Goal: Task Accomplishment & Management: Complete application form

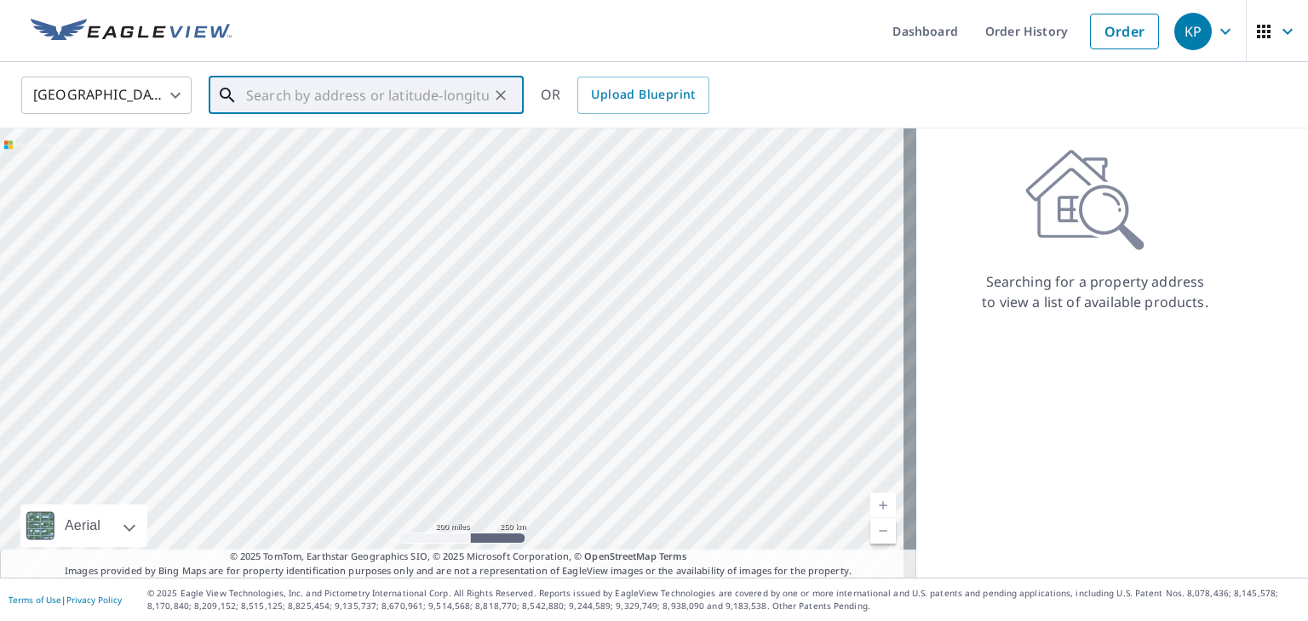
click at [249, 92] on input "text" at bounding box center [367, 96] width 243 height 48
paste input "629 Shirley Ln"
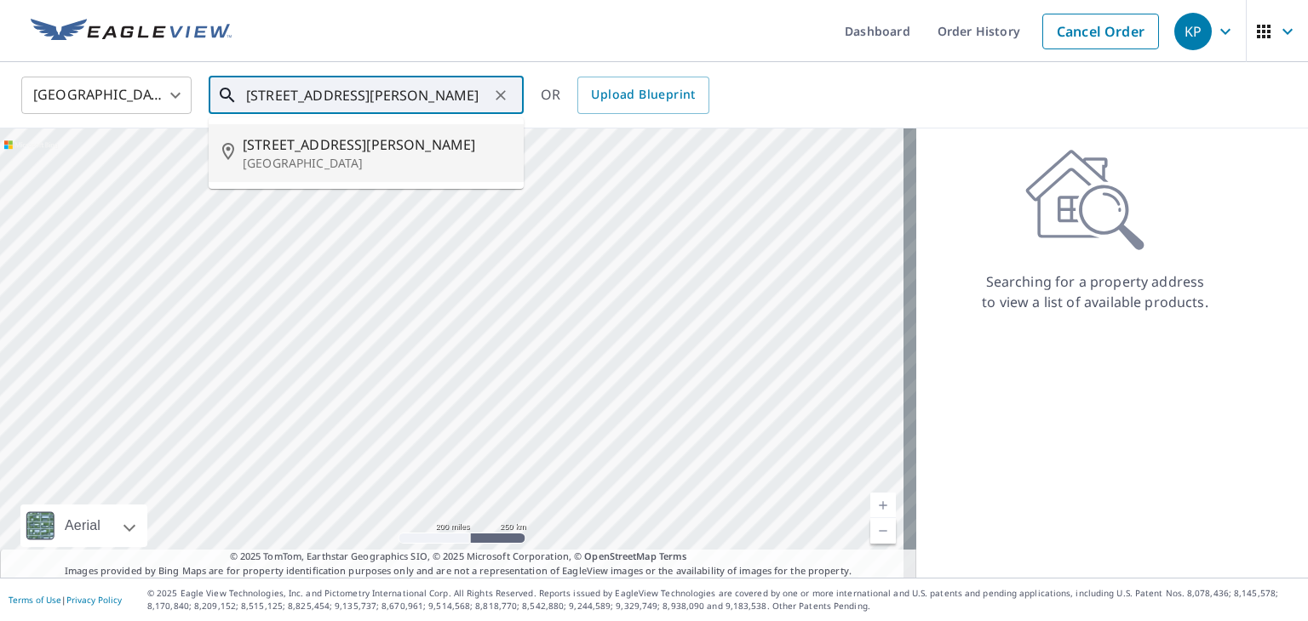
click at [303, 172] on li "629 Shirley Ln Greensboro, NC 27401" at bounding box center [366, 153] width 315 height 58
type input "629 Shirley Ln Greensboro, NC 27401"
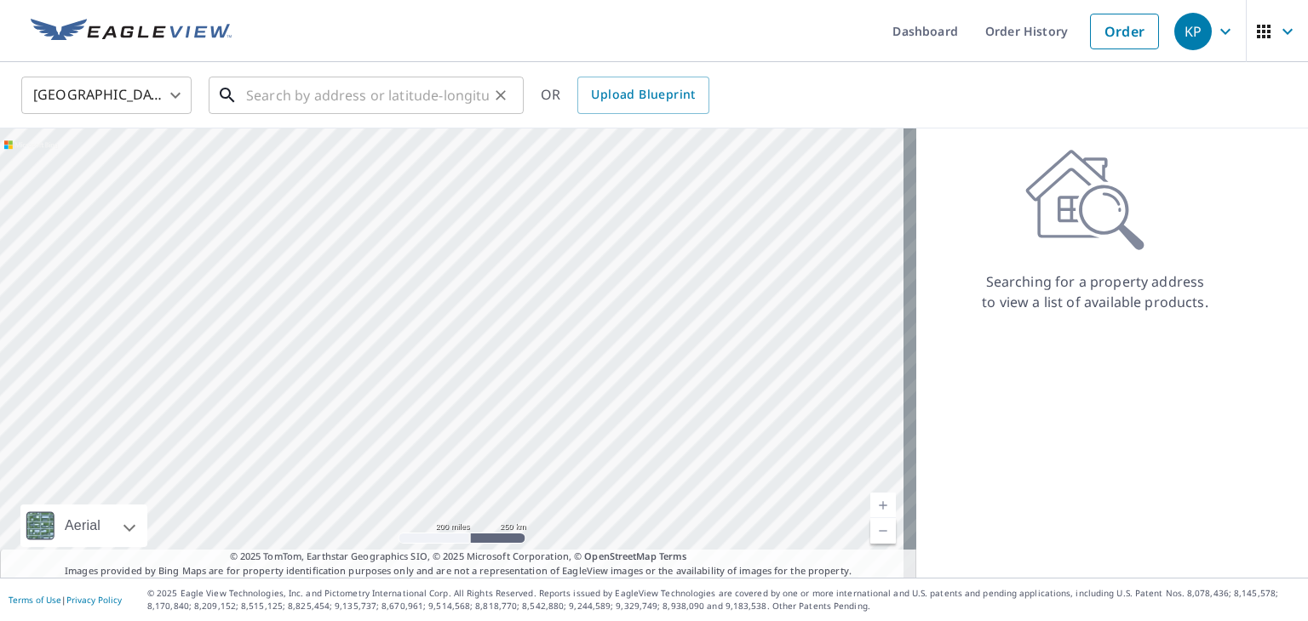
click at [403, 80] on input "text" at bounding box center [367, 96] width 243 height 48
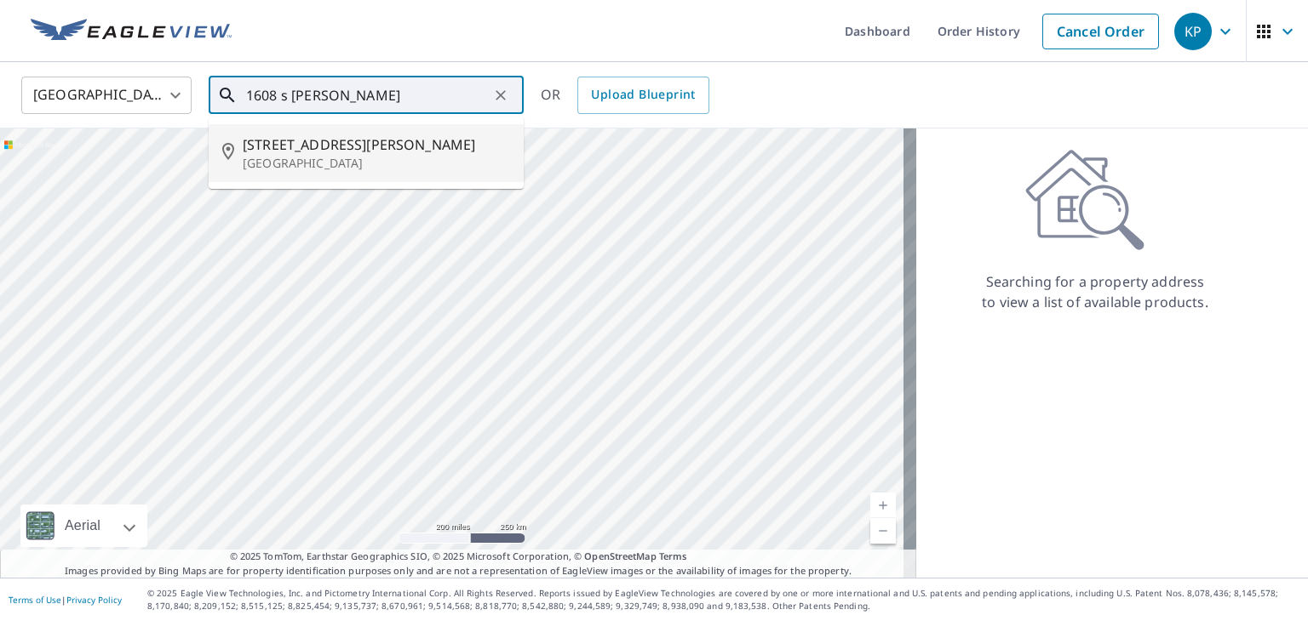
click at [330, 149] on span "[STREET_ADDRESS][PERSON_NAME]" at bounding box center [376, 144] width 267 height 20
type input "[STREET_ADDRESS][PERSON_NAME]"
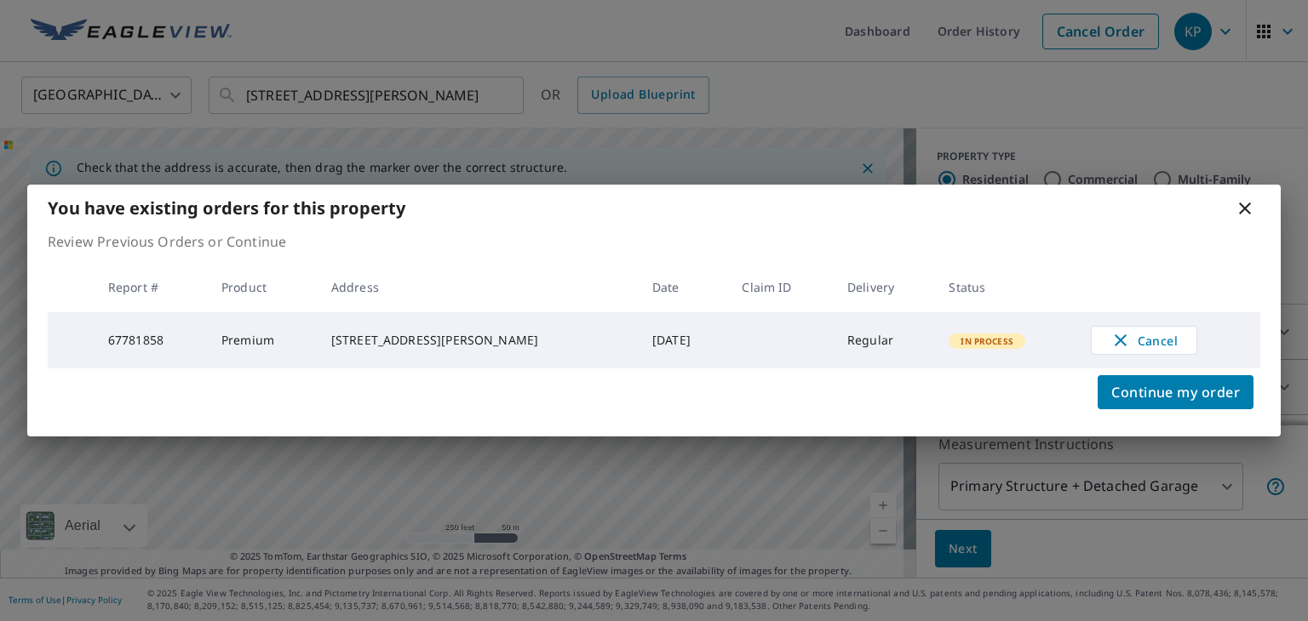
click at [1246, 201] on icon at bounding box center [1244, 208] width 20 height 20
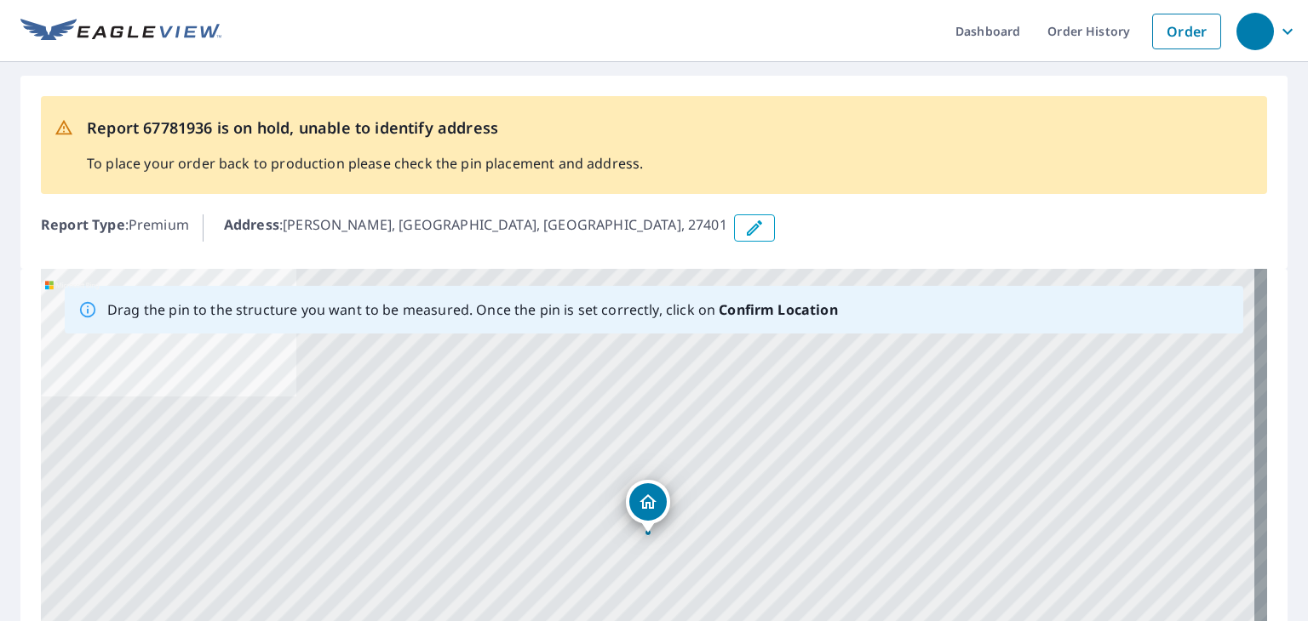
click at [747, 222] on icon "button" at bounding box center [754, 227] width 15 height 15
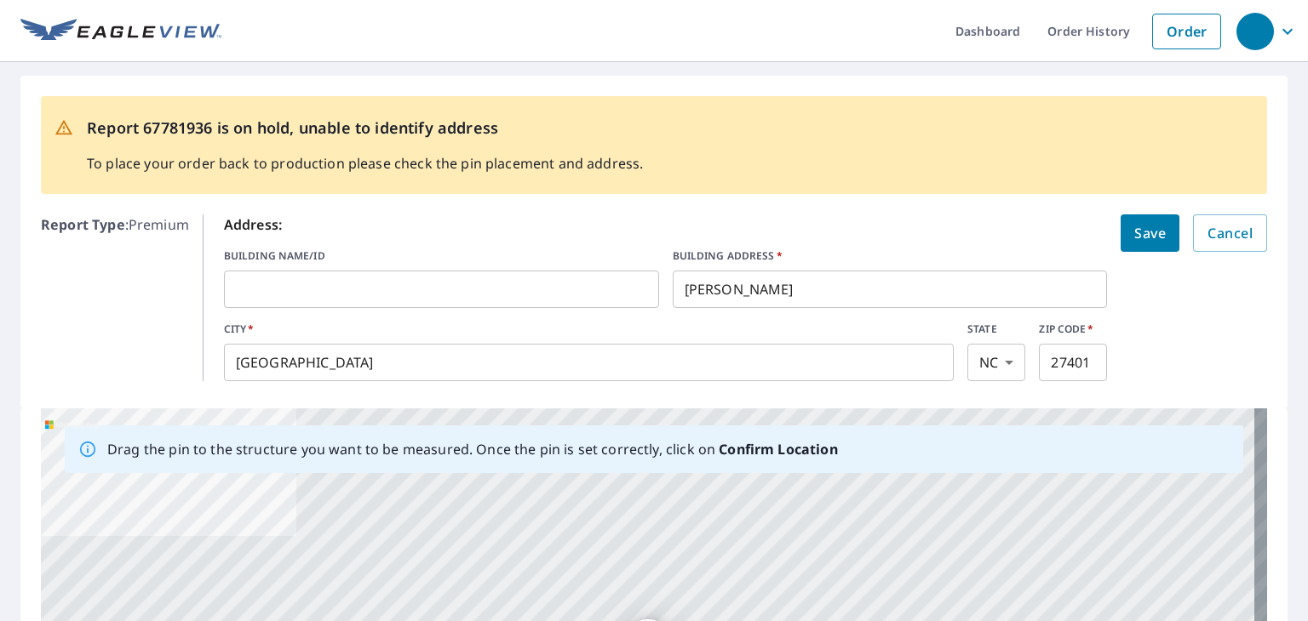
click at [681, 290] on input "Shirley Ln" at bounding box center [889, 290] width 435 height 48
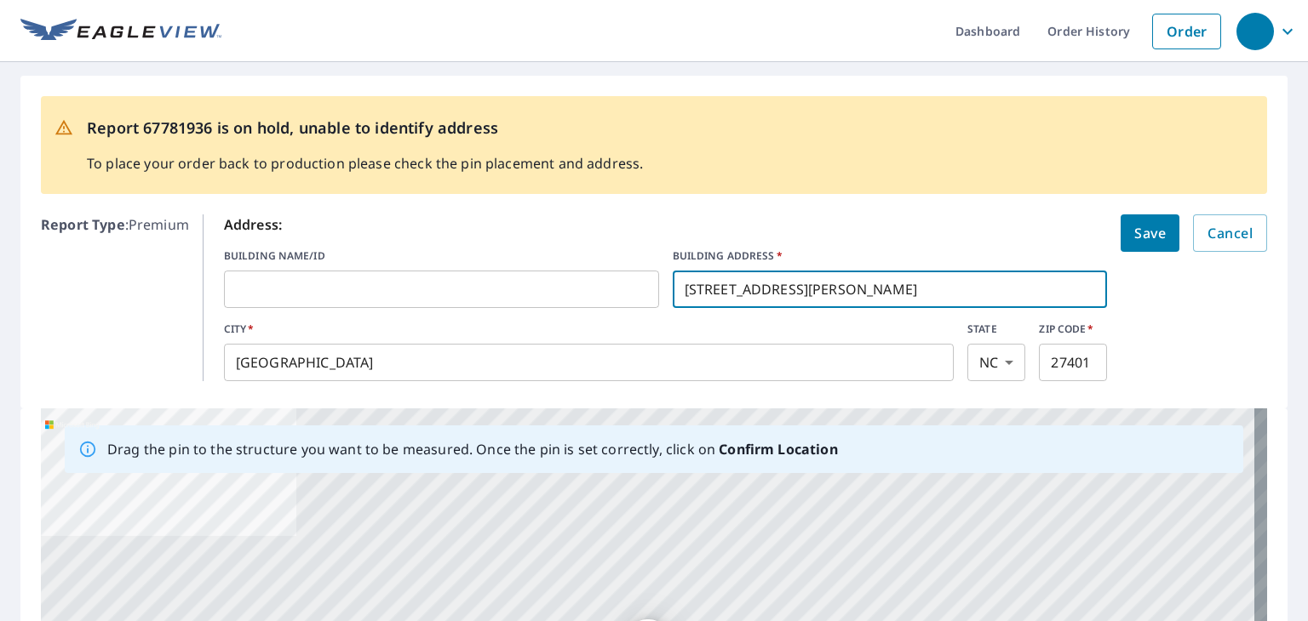
type input "629 Shirley Ln"
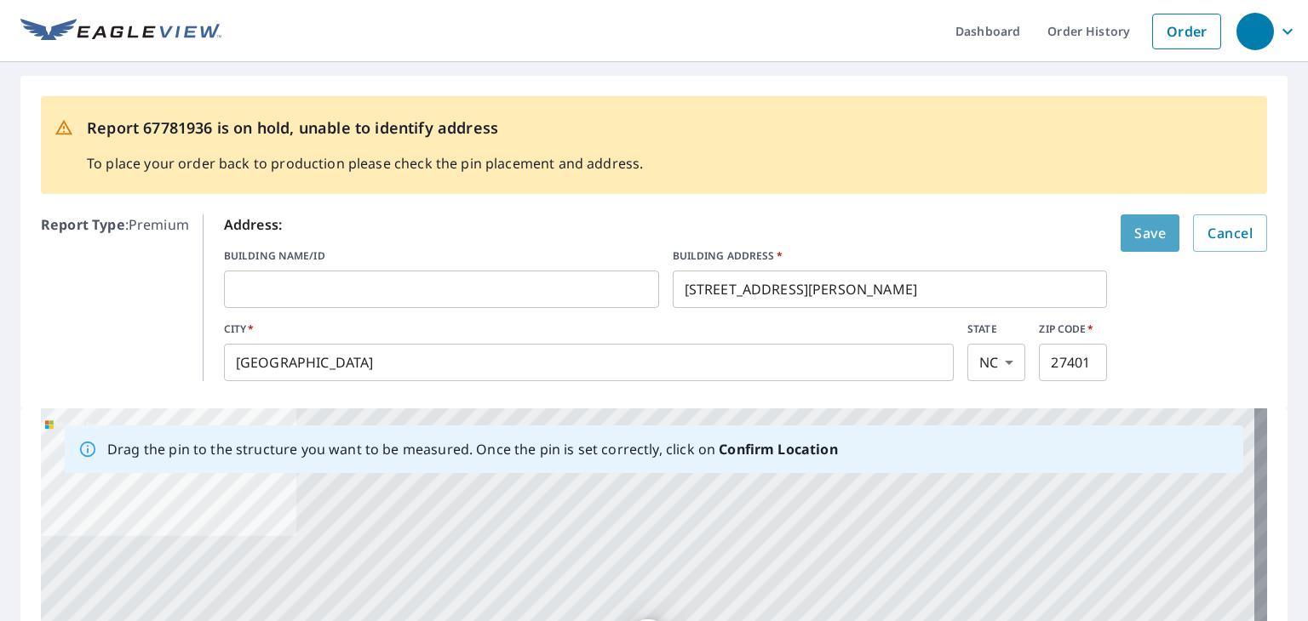
click at [1134, 240] on span "Save" at bounding box center [1149, 233] width 31 height 24
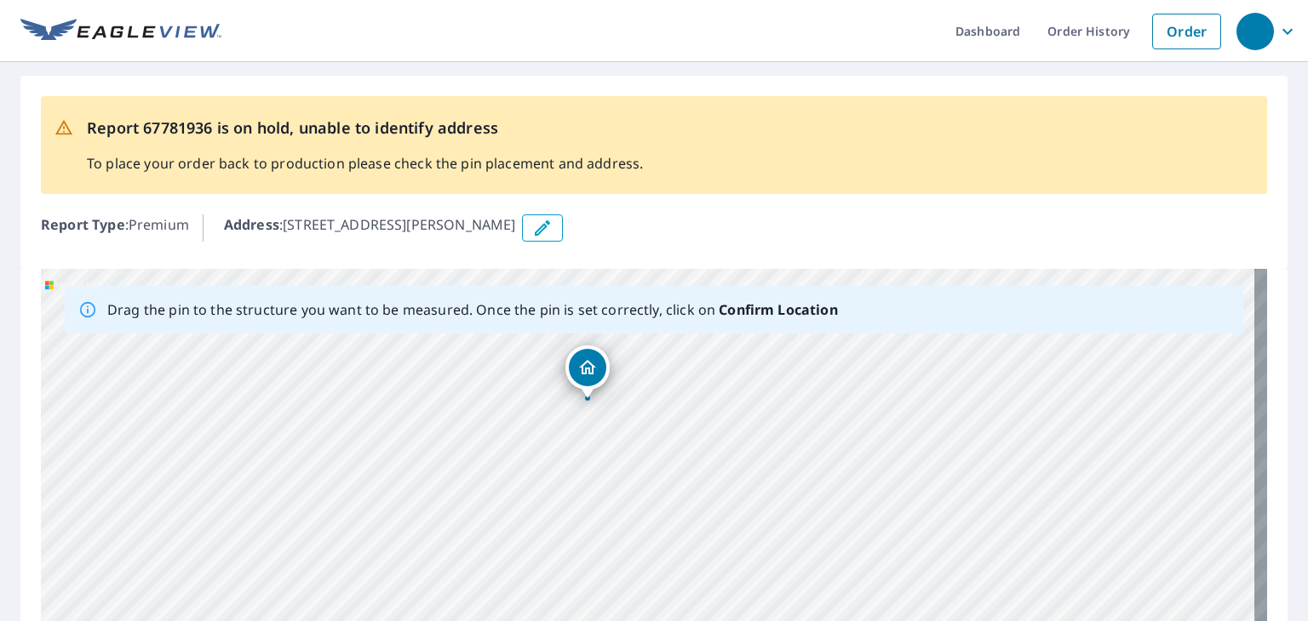
drag, startPoint x: 747, startPoint y: 532, endPoint x: 743, endPoint y: 489, distance: 43.6
click at [735, 498] on div "629 Shirley Ln Greensboro, NC 27401" at bounding box center [654, 536] width 1226 height 534
drag, startPoint x: 613, startPoint y: 552, endPoint x: 616, endPoint y: 255, distance: 297.1
click at [616, 255] on div "Report 67781936 is on hold, unable to identify address To place your order back…" at bounding box center [654, 449] width 1308 height 775
click at [545, 415] on div "629 Shirley Ln Greensboro, NC 27401" at bounding box center [654, 536] width 1226 height 534
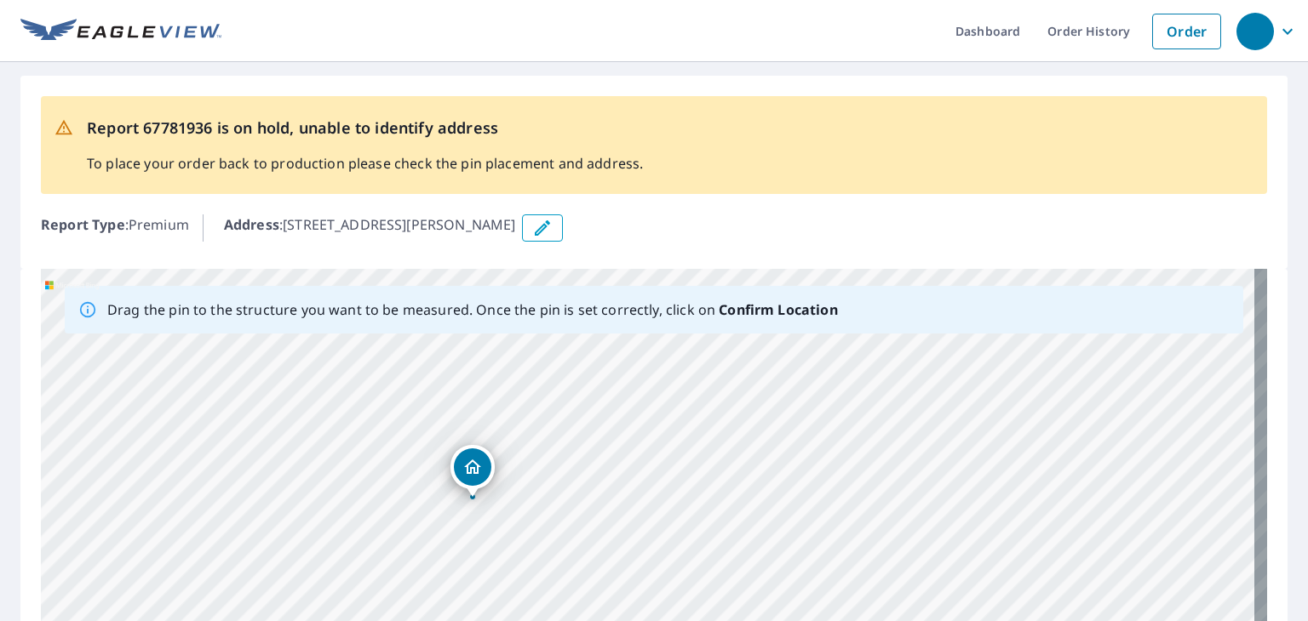
drag, startPoint x: 528, startPoint y: 396, endPoint x: 501, endPoint y: 661, distance: 266.0
click at [501, 621] on html "Dashboard Order History Order Report 67781936 is on hold, unable to identify ad…" at bounding box center [654, 310] width 1308 height 621
click at [520, 621] on html "Dashboard Order History Order Report 67781936 is on hold, unable to identify ad…" at bounding box center [654, 310] width 1308 height 621
click at [535, 557] on div "629 Shirley Ln Greensboro, NC 27401" at bounding box center [654, 536] width 1226 height 534
drag, startPoint x: 609, startPoint y: 415, endPoint x: 557, endPoint y: 661, distance: 251.6
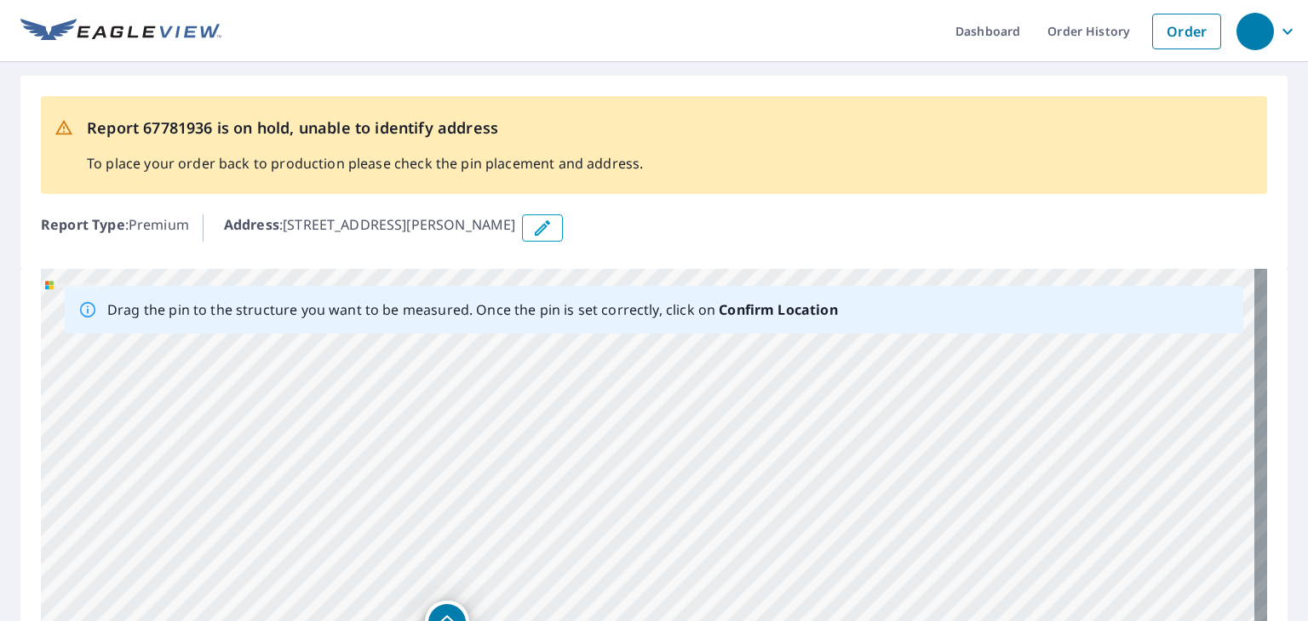
click at [557, 621] on html "Dashboard Order History Order Report 67781936 is on hold, unable to identify ad…" at bounding box center [654, 310] width 1308 height 621
click at [511, 576] on div "629 Shirley Ln Greensboro, NC 27401" at bounding box center [654, 536] width 1226 height 534
drag, startPoint x: 405, startPoint y: 596, endPoint x: 540, endPoint y: 340, distance: 289.4
click at [535, 518] on div "629 Shirley Ln Greensboro, NC 27401" at bounding box center [654, 536] width 1226 height 534
drag, startPoint x: 627, startPoint y: 569, endPoint x: 627, endPoint y: 512, distance: 57.9
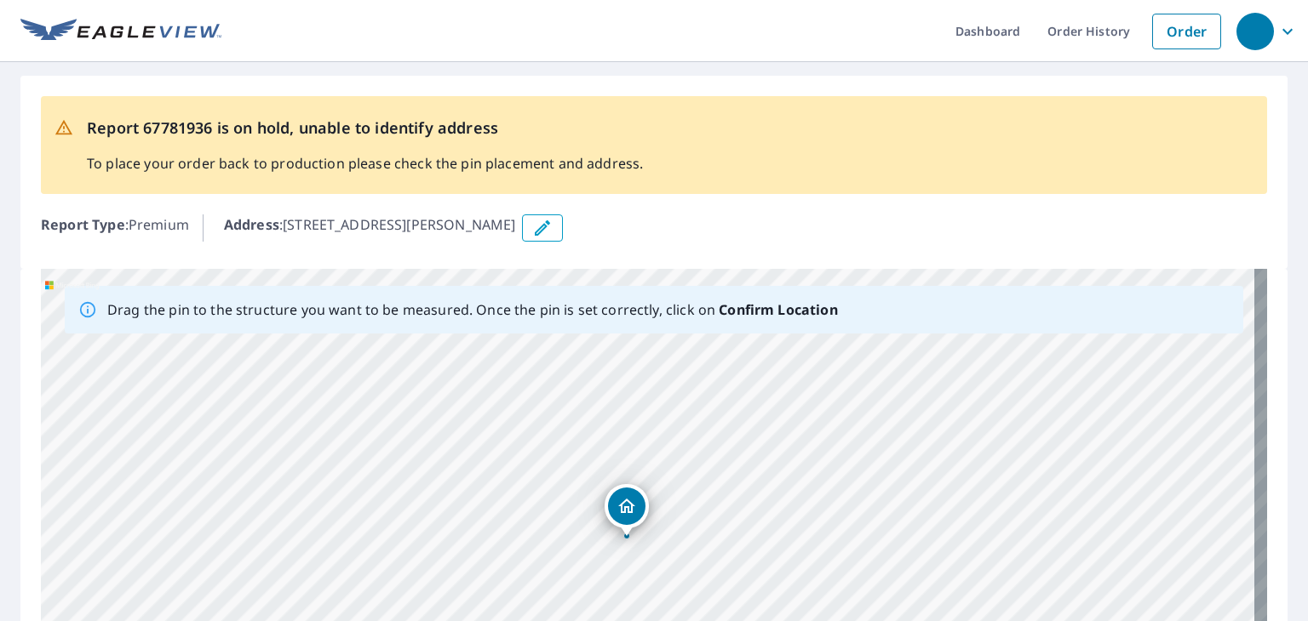
click at [627, 512] on div "629 Shirley Ln Greensboro, NC 27401" at bounding box center [654, 536] width 1226 height 534
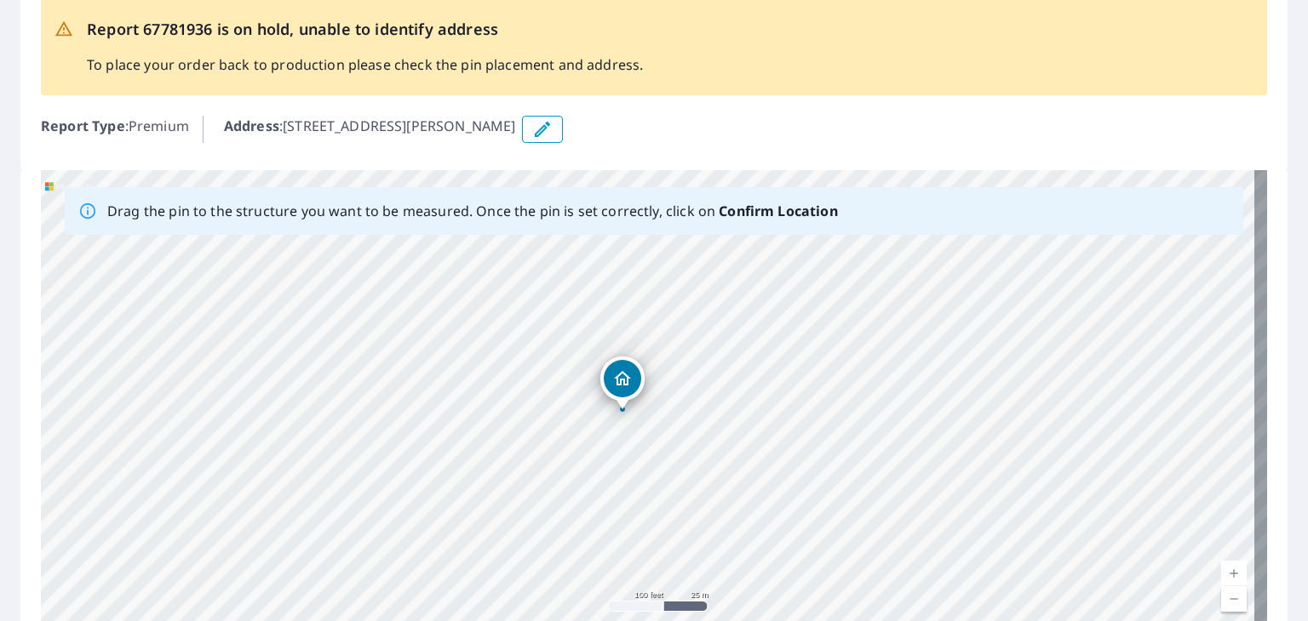
scroll to position [259, 0]
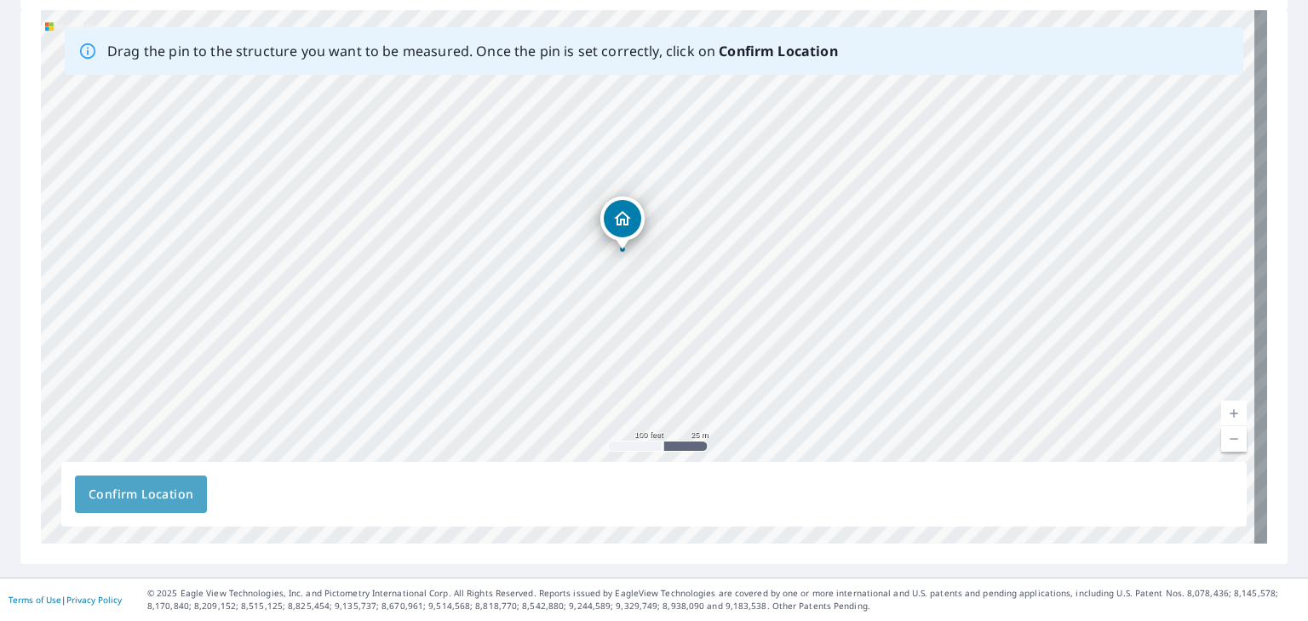
click at [152, 495] on span "Confirm Location" at bounding box center [141, 494] width 105 height 21
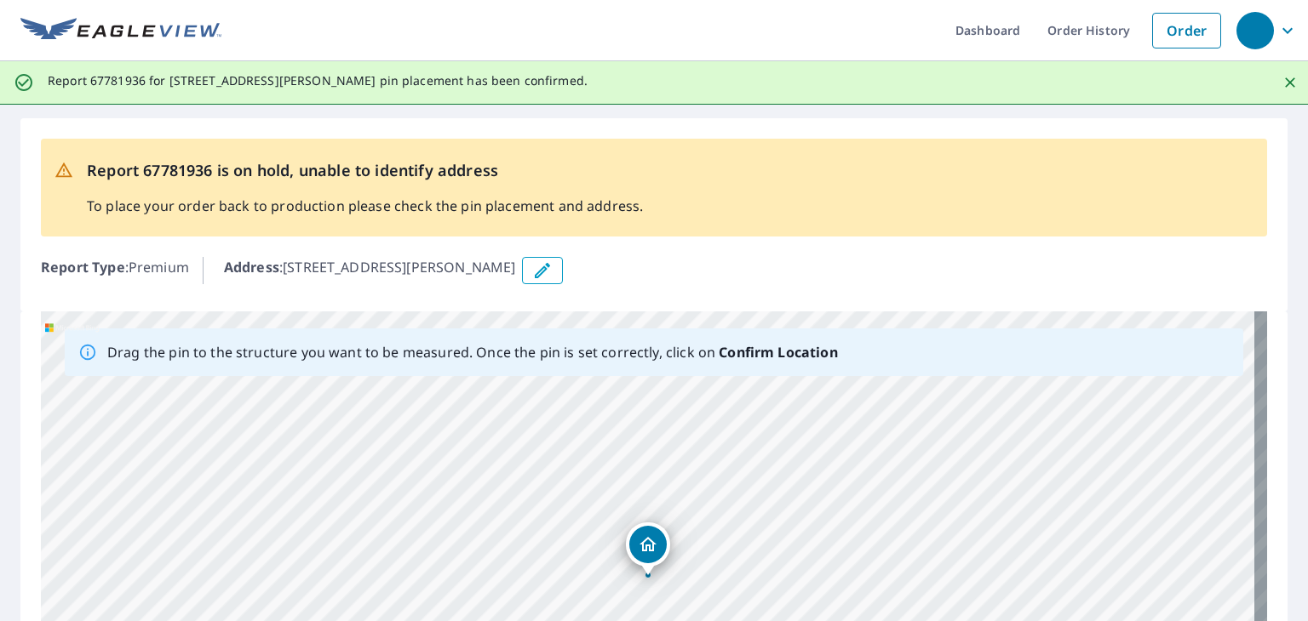
scroll to position [0, 0]
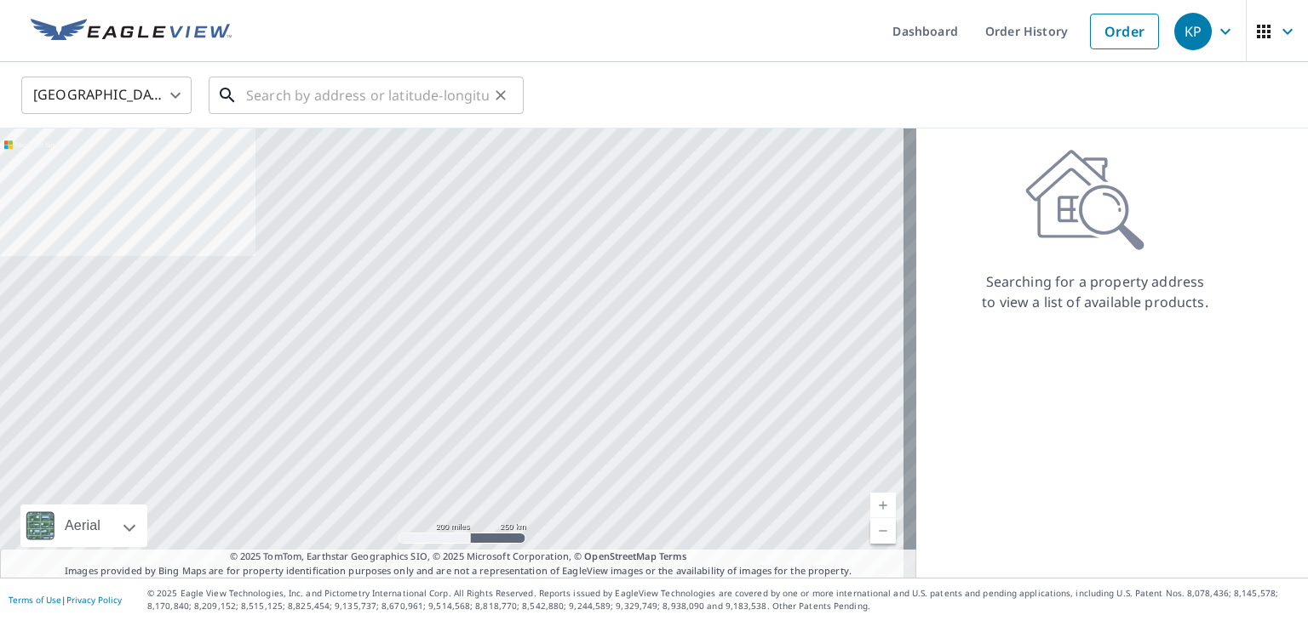
click at [284, 83] on input "text" at bounding box center [367, 96] width 243 height 48
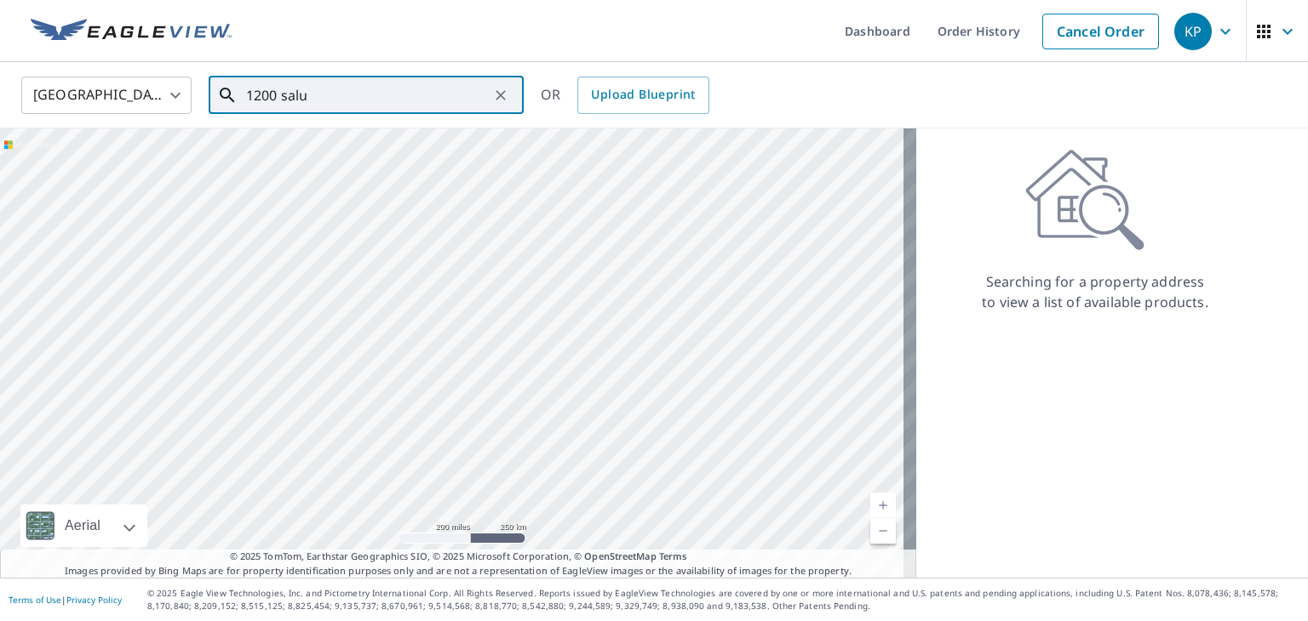
click at [324, 105] on input "1200 salu" at bounding box center [367, 96] width 243 height 48
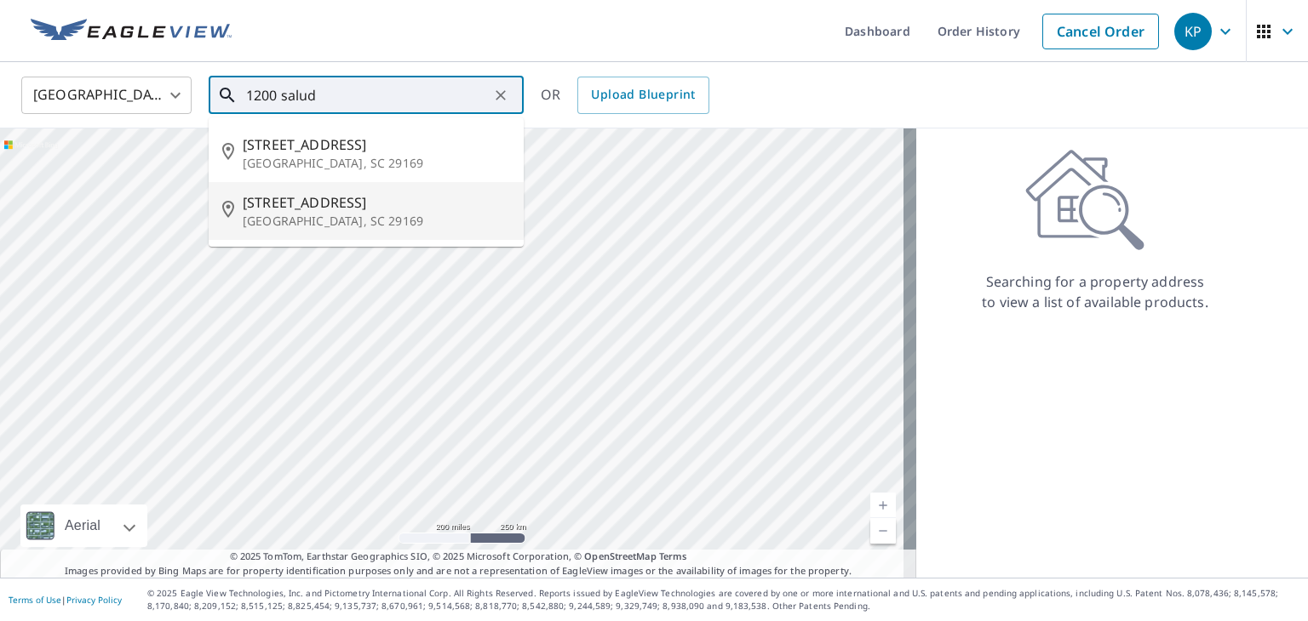
click at [323, 198] on span "1200 Saluda Chase Way" at bounding box center [376, 202] width 267 height 20
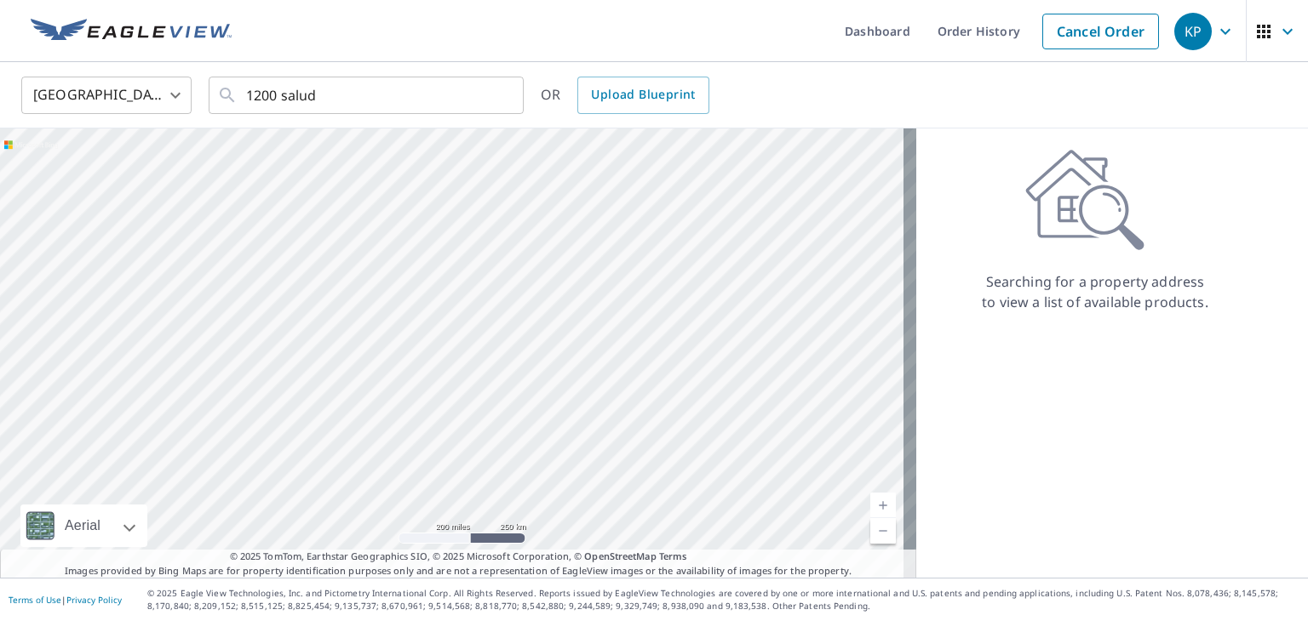
type input "1200 Saluda Chase Way West Columbia, SC 29169"
